Goal: Information Seeking & Learning: Understand process/instructions

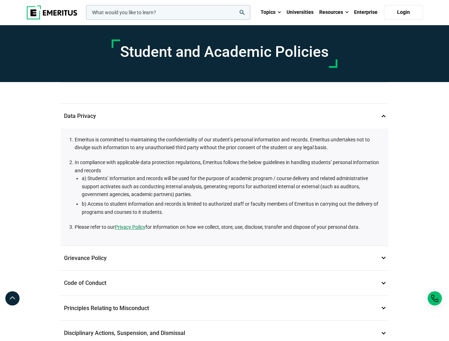
click at [224, 171] on li "In compliance with applicable data protection regulations, Emeritus follows the…" at bounding box center [228, 187] width 307 height 58
click at [168, 12] on input "woocommerce-product-search-field-0" at bounding box center [168, 12] width 164 height 15
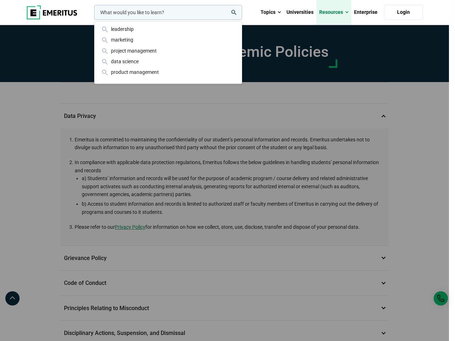
click at [334, 12] on link "Resources" at bounding box center [333, 12] width 35 height 25
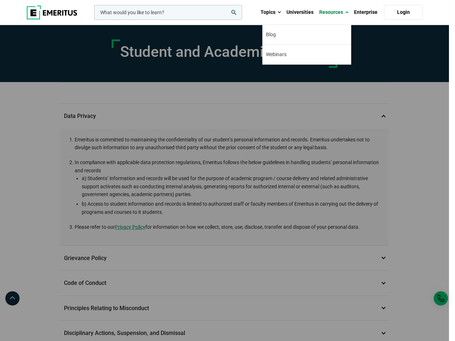
click at [224, 20] on div "leadership marketing project management data science product management" at bounding box center [167, 12] width 149 height 15
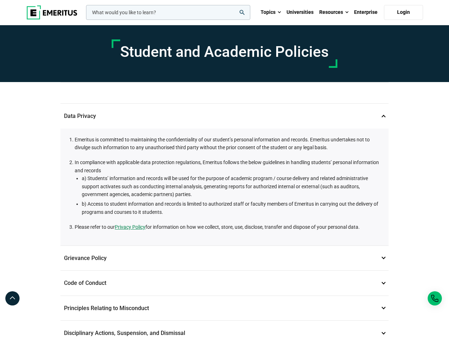
click at [224, 258] on p "Grievance Policy 2" at bounding box center [224, 258] width 328 height 25
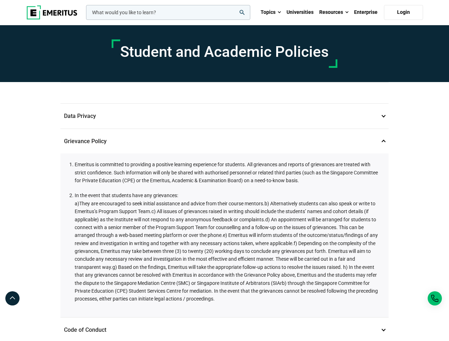
click at [224, 283] on span "g) Based on the findings, Emeritus will take the appropriate follow-up actions …" at bounding box center [226, 283] width 303 height 38
click at [224, 308] on div "Emeritus is committed to providing a positive learning experience for students.…" at bounding box center [224, 235] width 328 height 164
click at [224, 331] on p "Code of Conduct 3" at bounding box center [224, 330] width 328 height 25
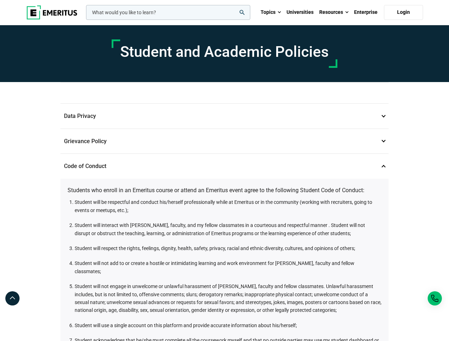
click at [12, 298] on icon at bounding box center [12, 298] width 7 height 9
